Goal: Information Seeking & Learning: Understand process/instructions

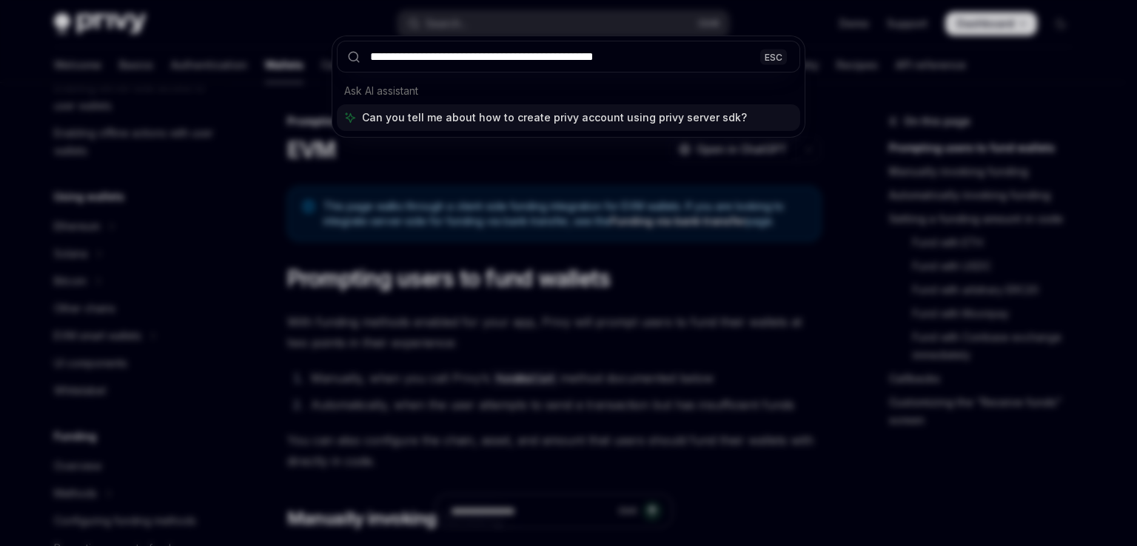
type input "**********"
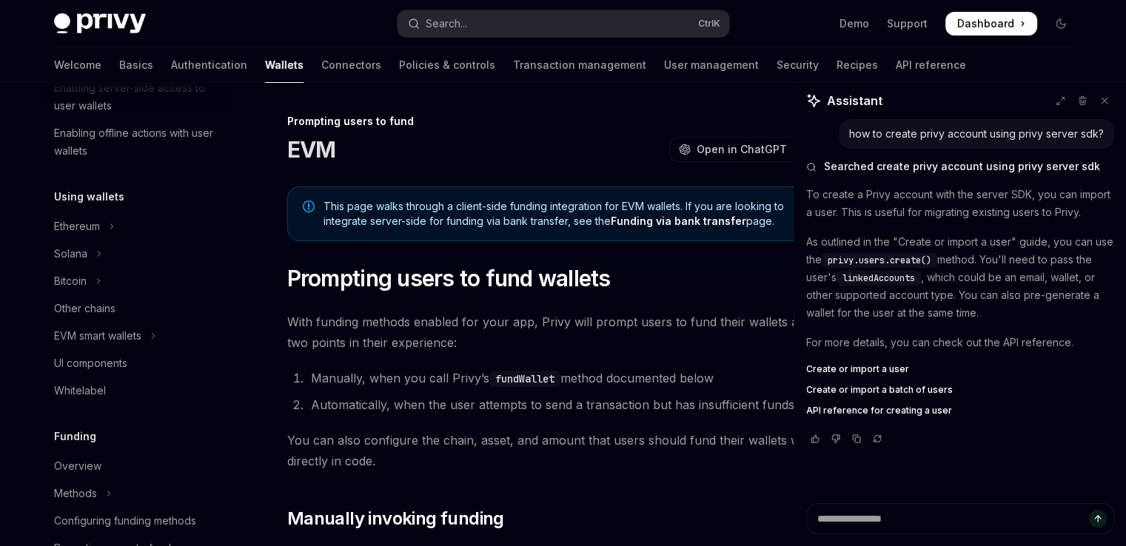
click at [888, 368] on span "Create or import a user" at bounding box center [857, 369] width 103 height 12
type textarea "*"
